Goal: Check status: Check status

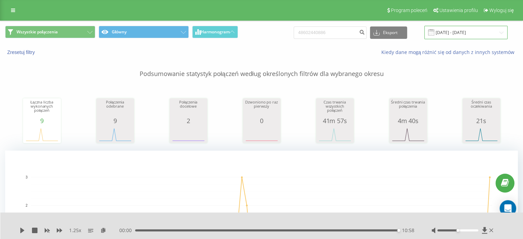
click at [479, 29] on input "[DATE] - [DATE]" at bounding box center [465, 32] width 83 height 13
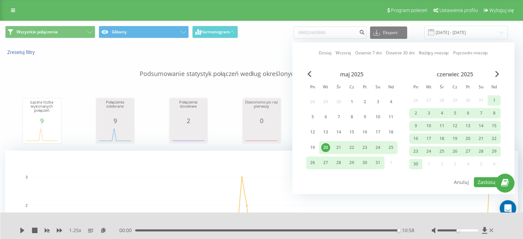
click at [321, 51] on link "Dzisiaj" at bounding box center [324, 53] width 13 height 7
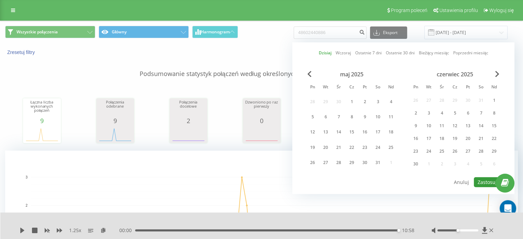
click at [483, 183] on button "Zastosuj" at bounding box center [487, 182] width 27 height 10
type input "[DATE] - [DATE]"
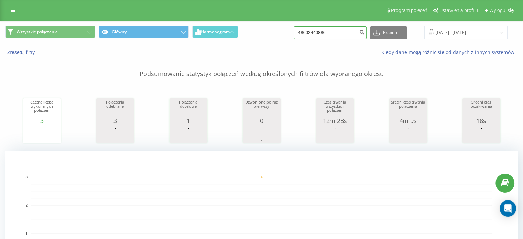
click at [360, 32] on input "48602440886" at bounding box center [329, 32] width 73 height 12
click at [419, 65] on p "Podsumowanie statystyk połączeń według określonych filtrów dla wybranego okresu" at bounding box center [261, 67] width 512 height 23
click at [470, 29] on input "[DATE] - [DATE]" at bounding box center [465, 32] width 83 height 13
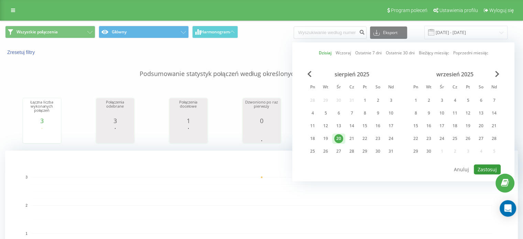
click at [480, 165] on button "Zastosuj" at bounding box center [487, 169] width 27 height 10
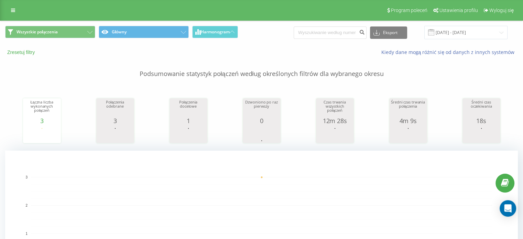
click at [26, 50] on button "Zresetuj filtry" at bounding box center [21, 52] width 33 height 6
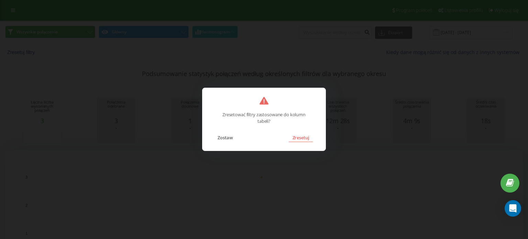
click at [305, 140] on button "Zresetuj" at bounding box center [301, 137] width 24 height 9
